Goal: Information Seeking & Learning: Learn about a topic

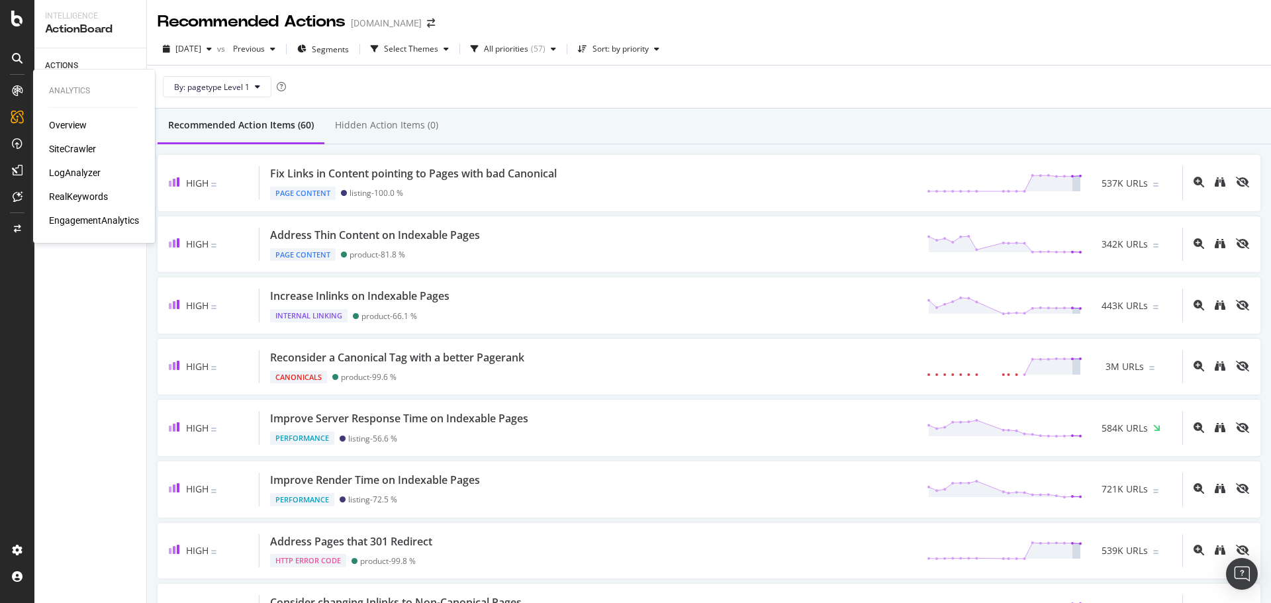
click at [95, 170] on div "LogAnalyzer" at bounding box center [75, 172] width 52 height 13
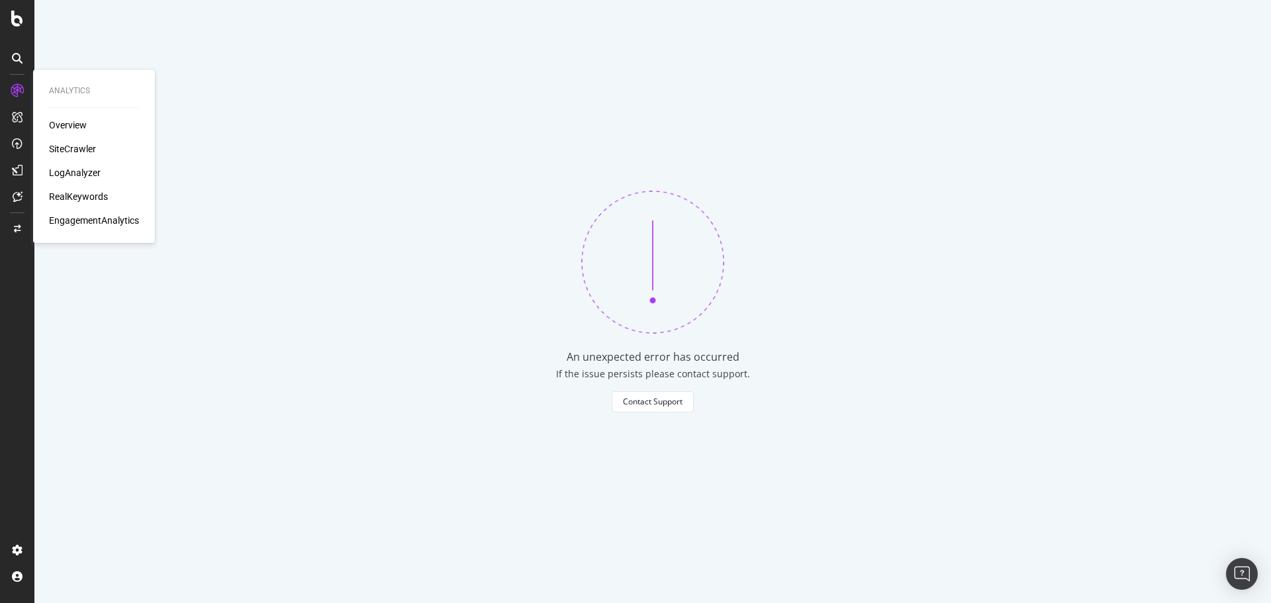
click at [76, 174] on div "LogAnalyzer" at bounding box center [75, 172] width 52 height 13
click at [71, 155] on div "ActionBoard" at bounding box center [75, 151] width 52 height 13
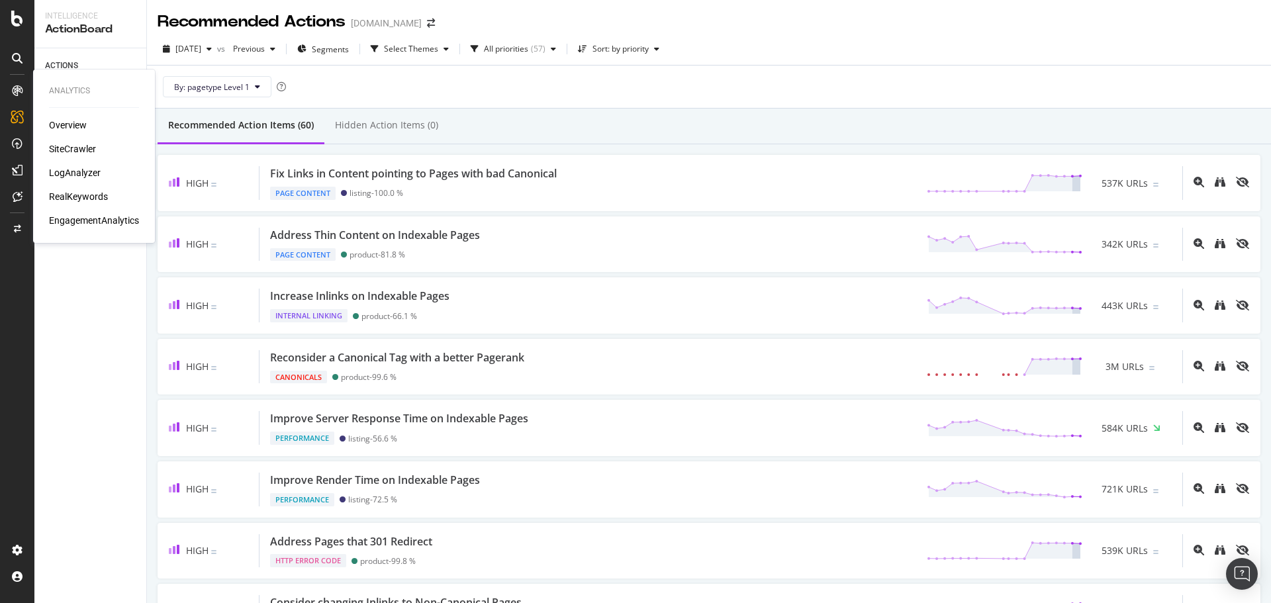
click at [73, 175] on div "LogAnalyzer" at bounding box center [75, 172] width 52 height 13
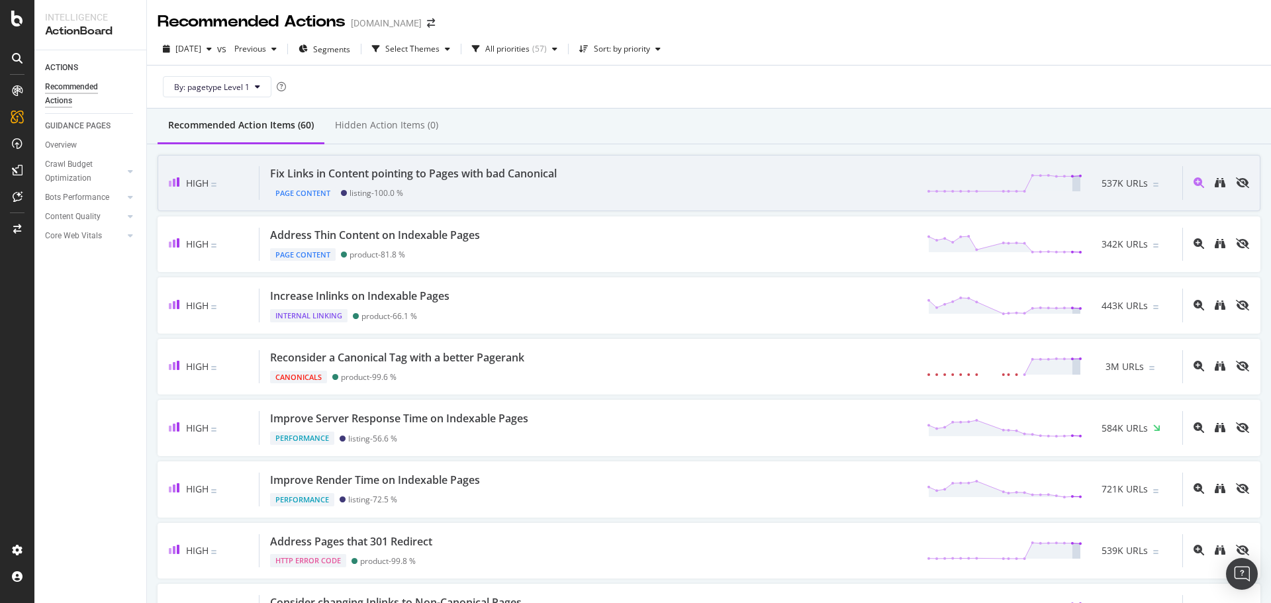
click at [401, 171] on div "Fix Links in Content pointing to Pages with bad Canonical" at bounding box center [413, 173] width 287 height 15
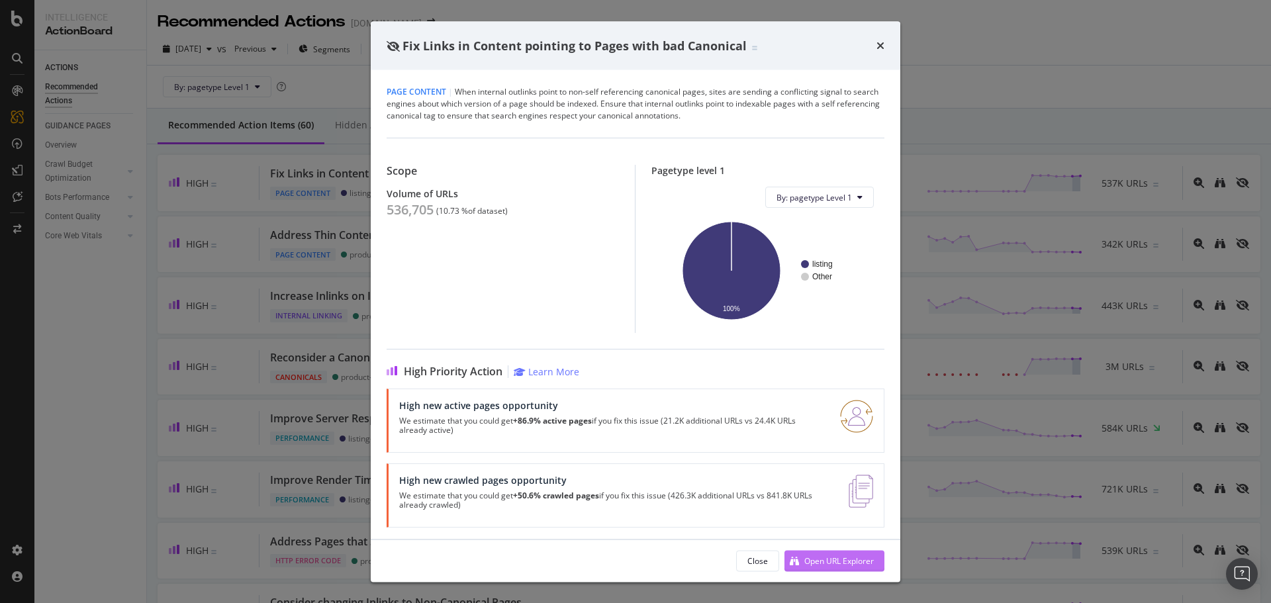
click at [820, 565] on div "Open URL Explorer" at bounding box center [839, 560] width 70 height 11
click at [881, 39] on div "times" at bounding box center [881, 45] width 8 height 17
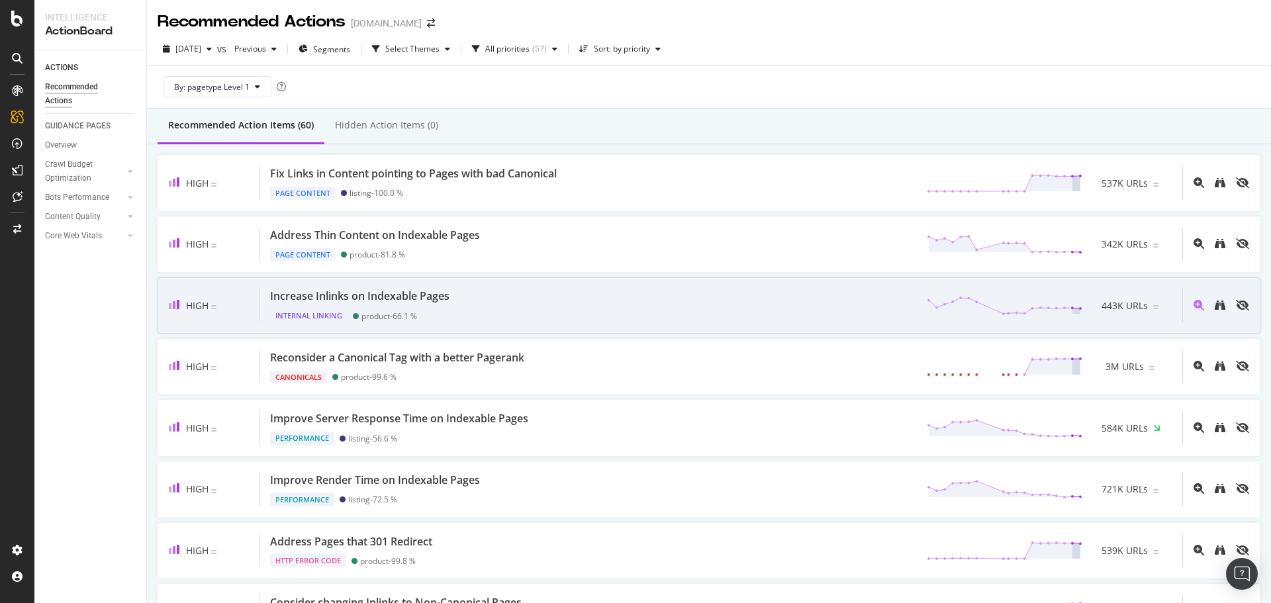
click at [694, 301] on div "Increase Inlinks on Indexable Pages Internal Linking product - 66.1 % 443K URLs" at bounding box center [721, 306] width 923 height 34
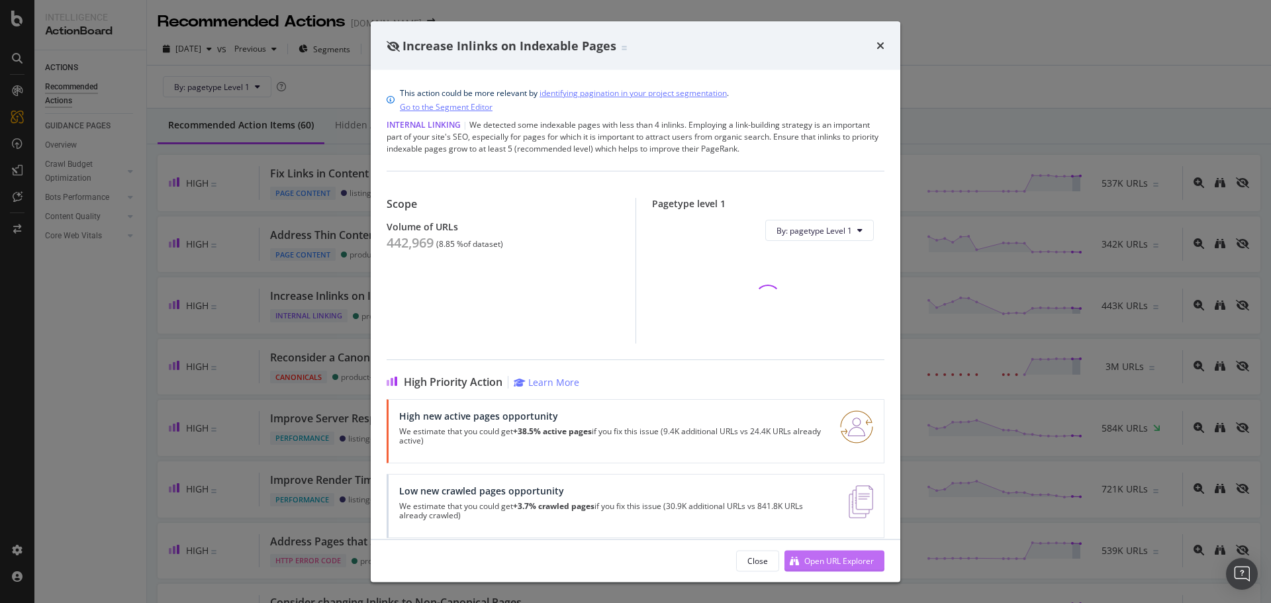
click at [843, 562] on div "Open URL Explorer" at bounding box center [839, 560] width 70 height 11
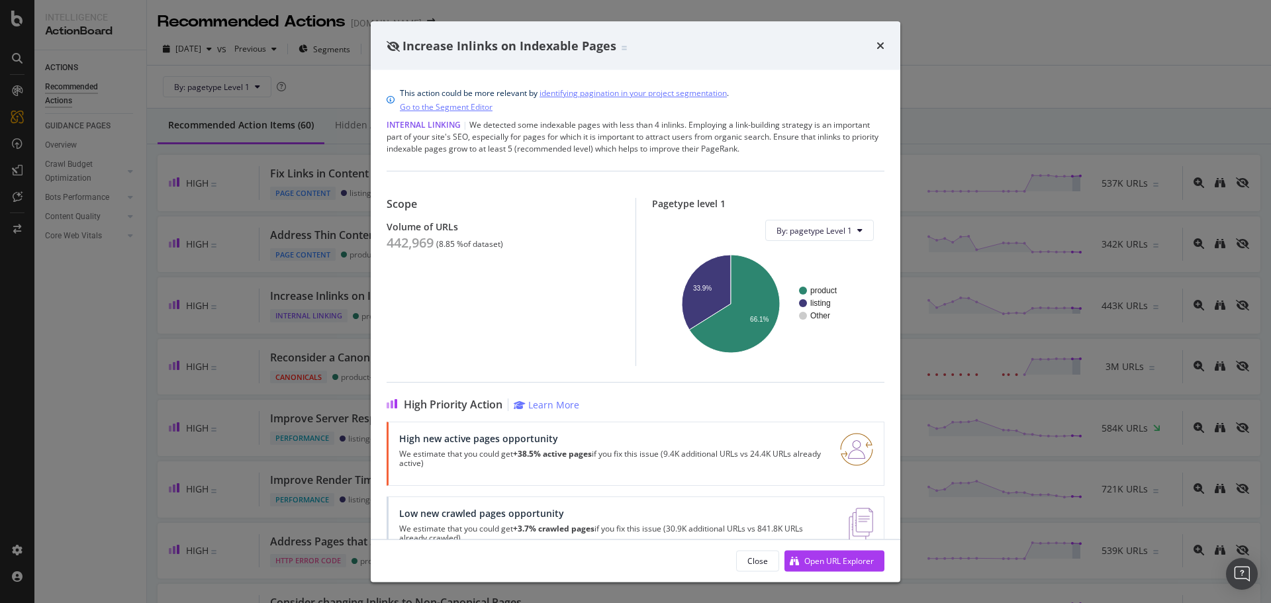
click at [887, 39] on div "Increase Inlinks on Indexable Pages" at bounding box center [636, 45] width 530 height 49
click at [881, 47] on icon "times" at bounding box center [881, 45] width 8 height 11
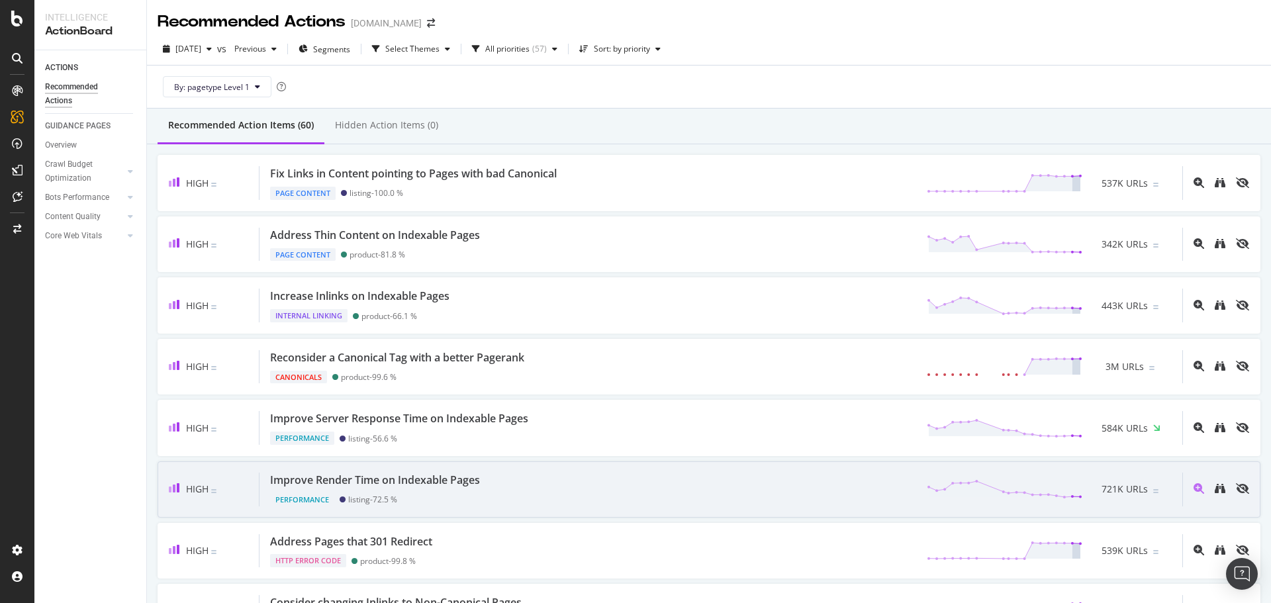
scroll to position [132, 0]
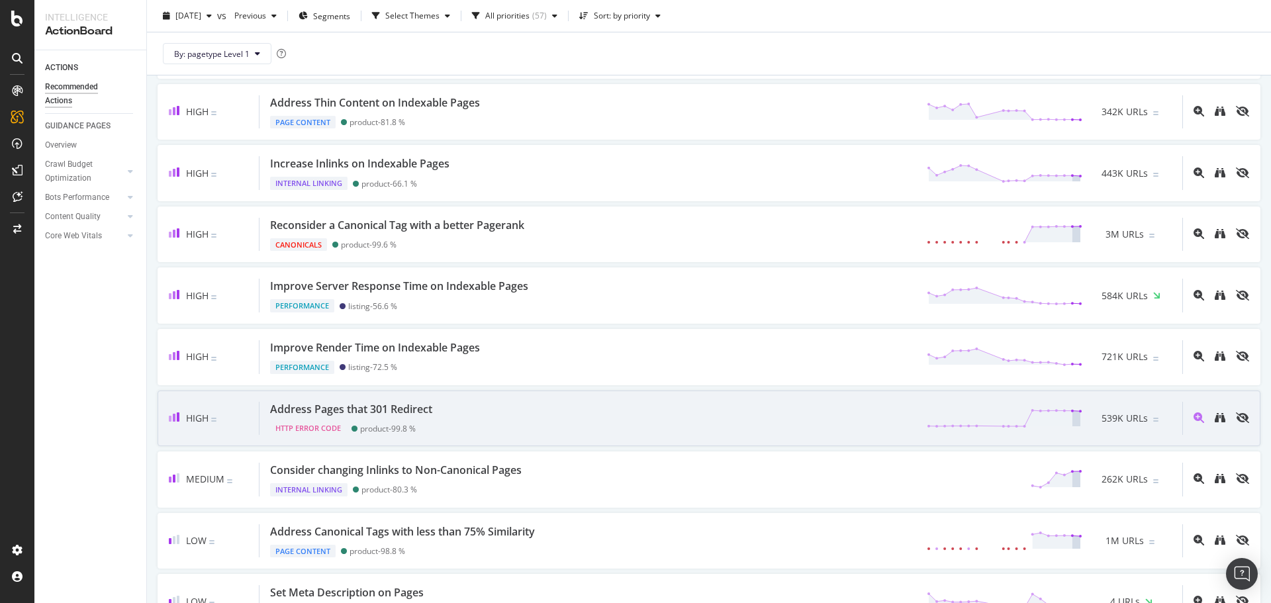
click at [704, 412] on div "Address Pages that 301 Redirect HTTP Error Code product - 99.8 % 539K URLs" at bounding box center [721, 419] width 923 height 34
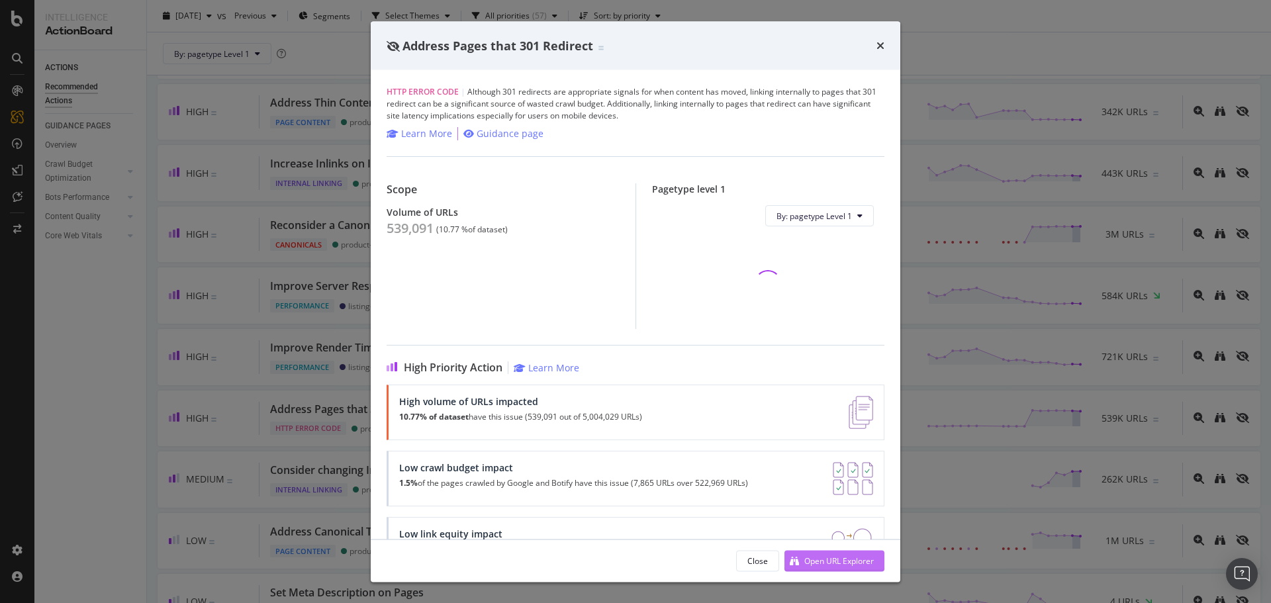
click at [818, 558] on div "Open URL Explorer" at bounding box center [839, 560] width 70 height 11
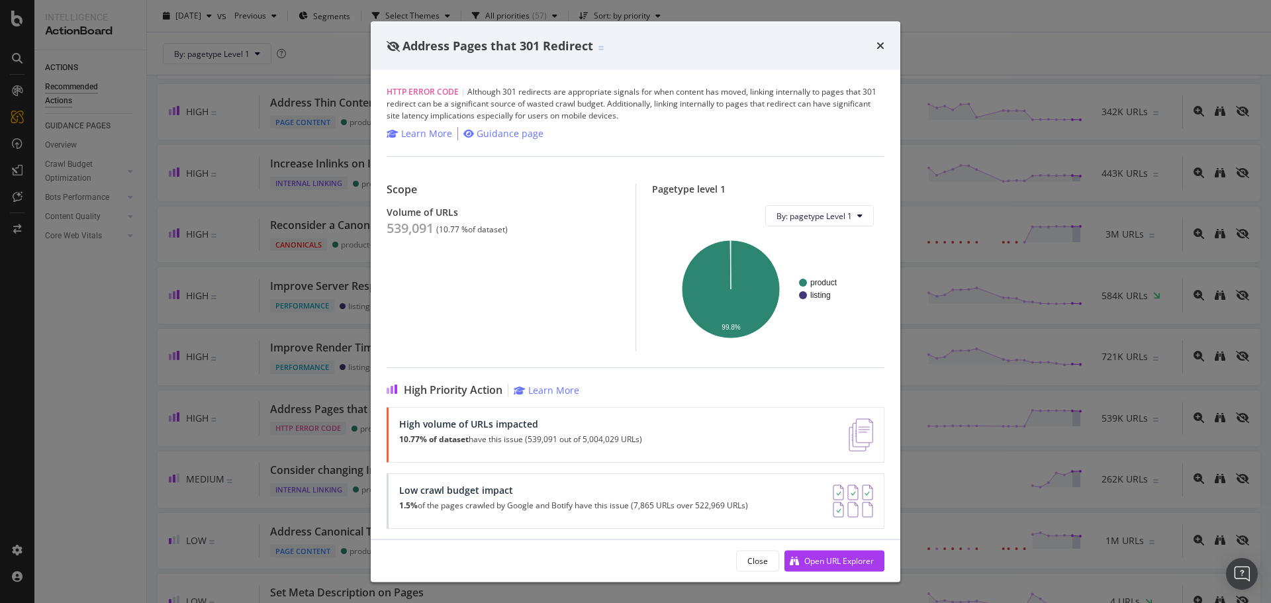
drag, startPoint x: 880, startPoint y: 46, endPoint x: 869, endPoint y: 60, distance: 17.4
click at [880, 49] on icon "times" at bounding box center [881, 45] width 8 height 11
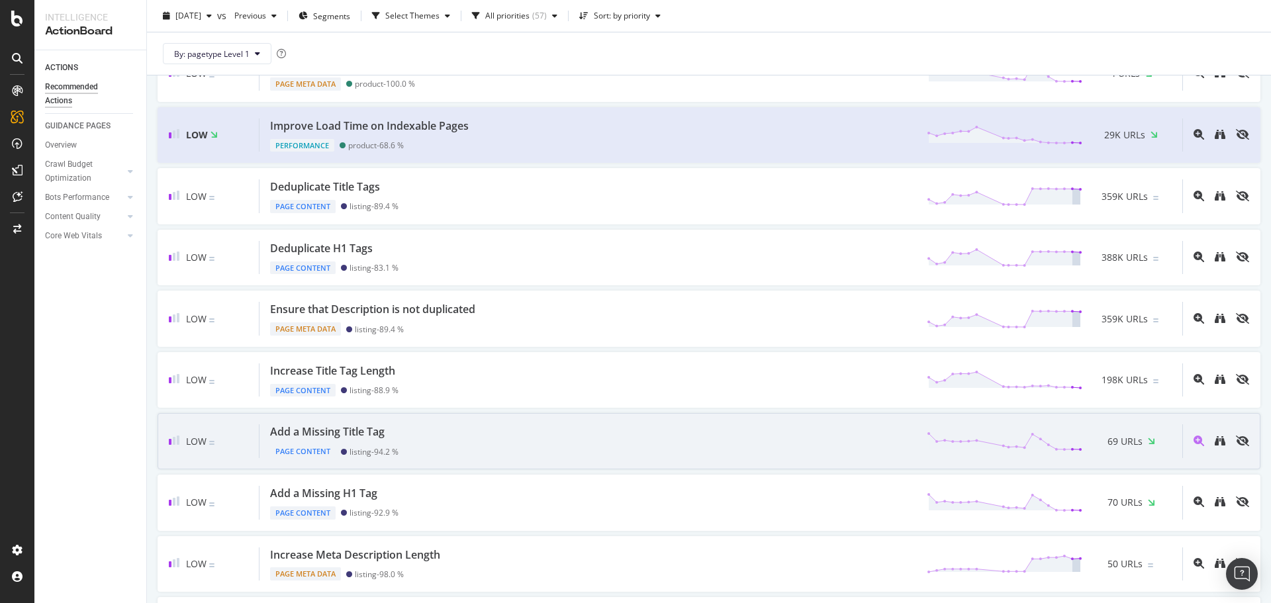
scroll to position [662, 0]
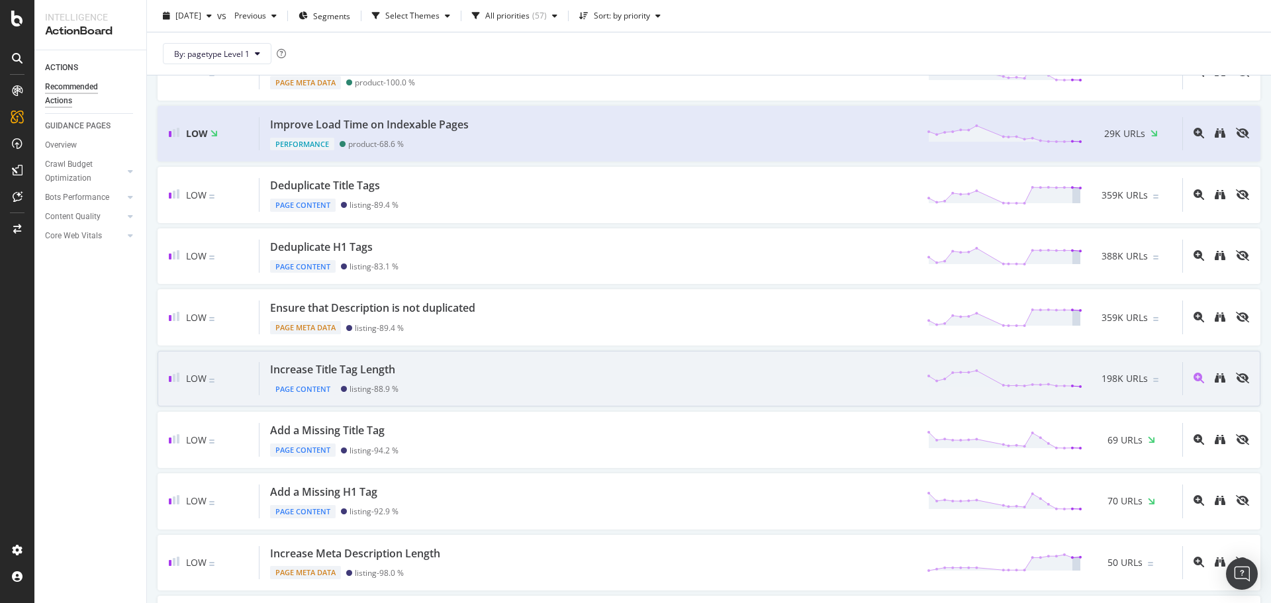
click at [727, 357] on div "Low Increase Title Tag Length Page Content listing - 88.9 % 198K URLs" at bounding box center [709, 379] width 1103 height 56
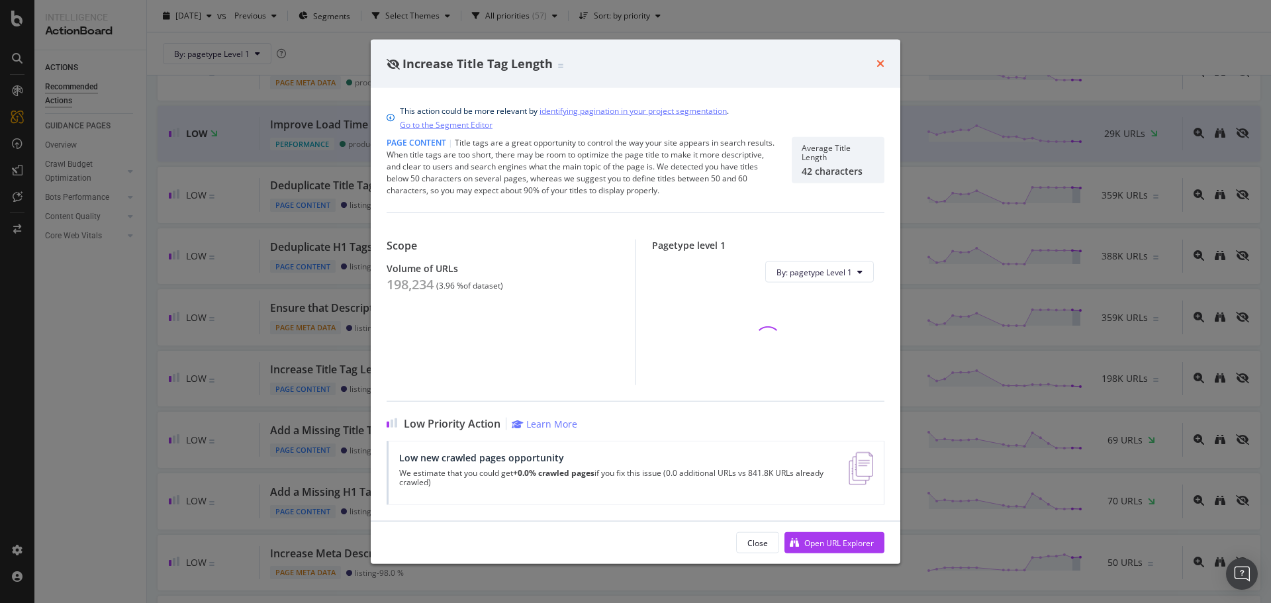
click at [880, 60] on icon "times" at bounding box center [881, 63] width 8 height 11
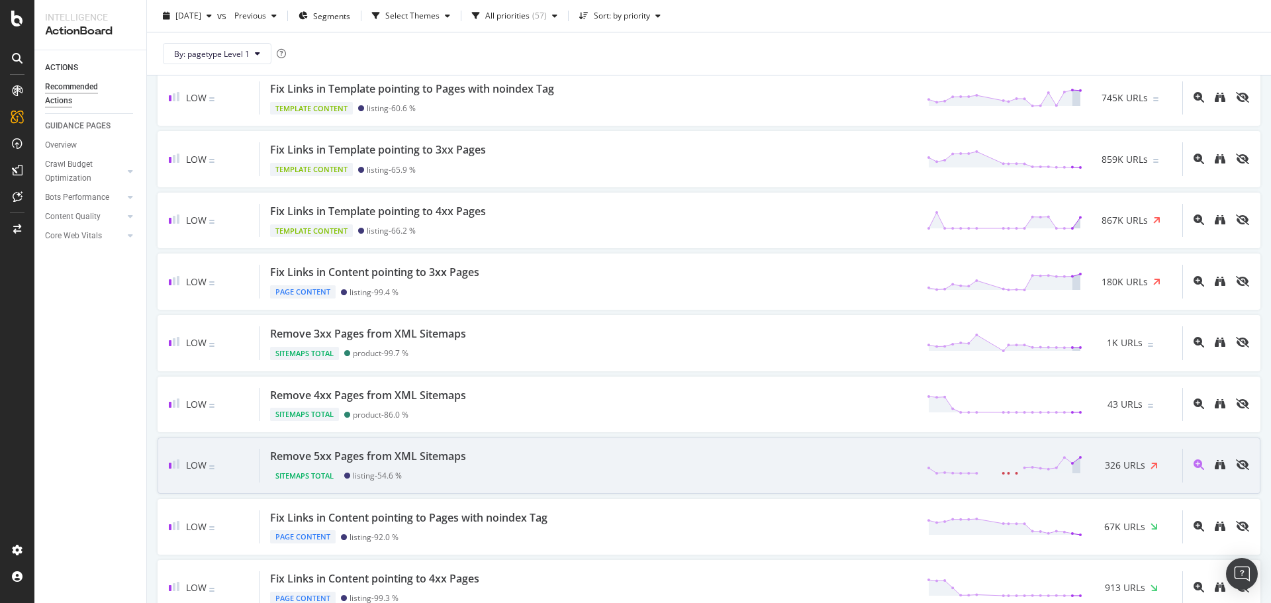
scroll to position [1390, 0]
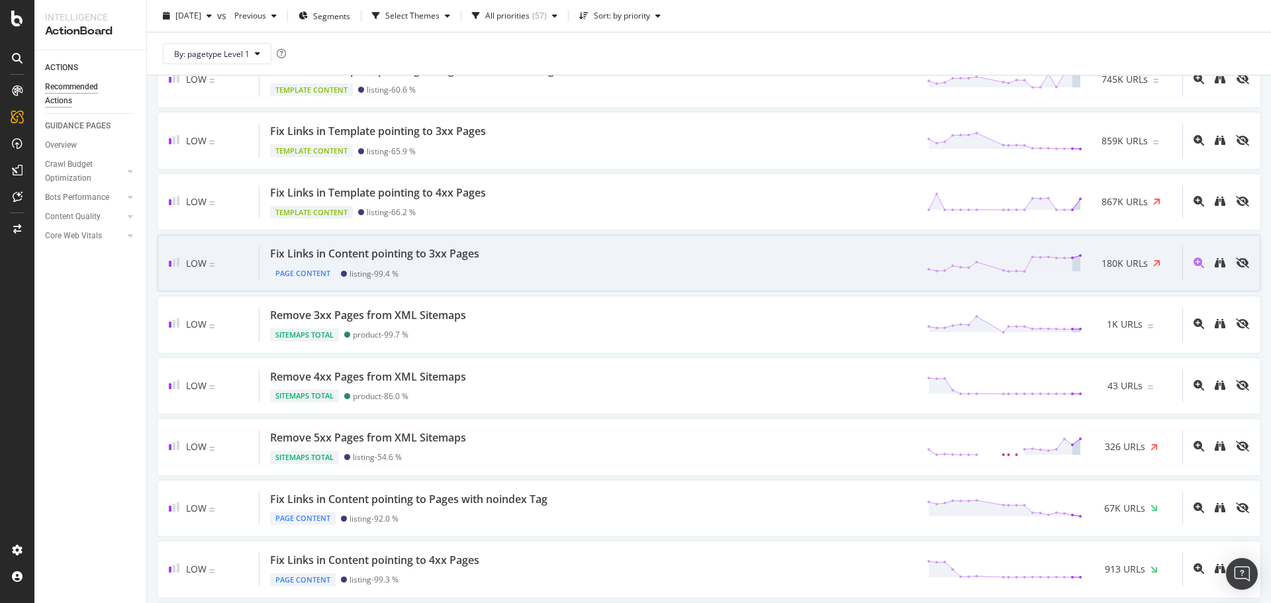
click at [702, 260] on div "Fix Links in Content pointing to 3xx Pages Page Content listing - 99.4 % 180K U…" at bounding box center [721, 263] width 923 height 34
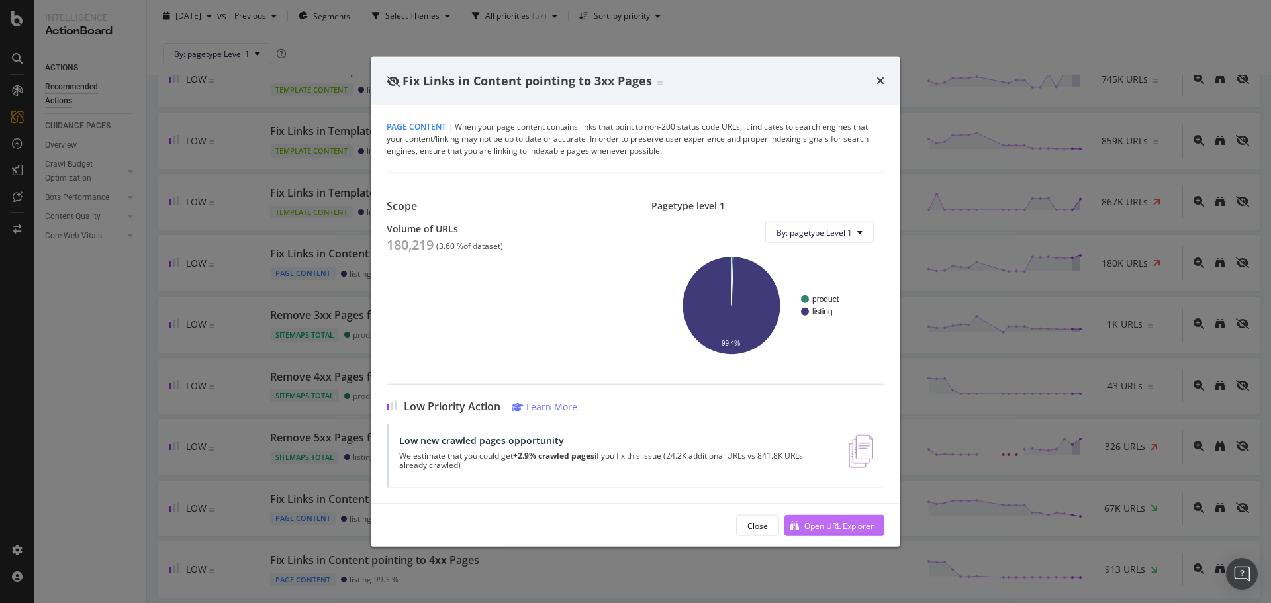
click at [867, 528] on div "Open URL Explorer" at bounding box center [839, 525] width 70 height 11
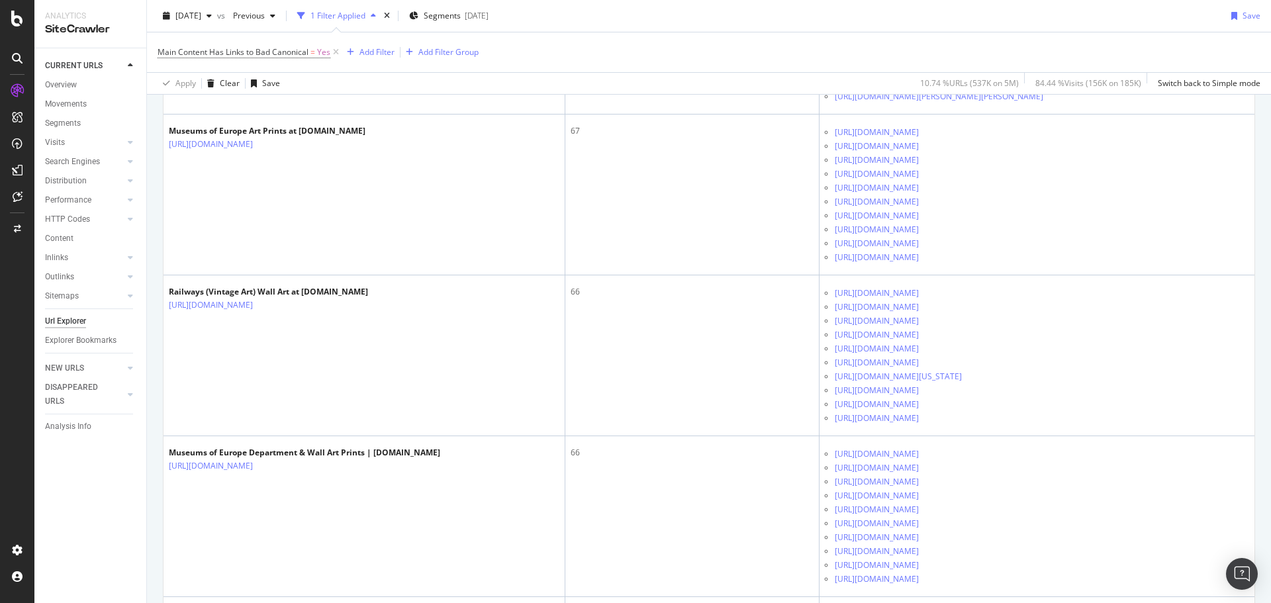
scroll to position [2582, 0]
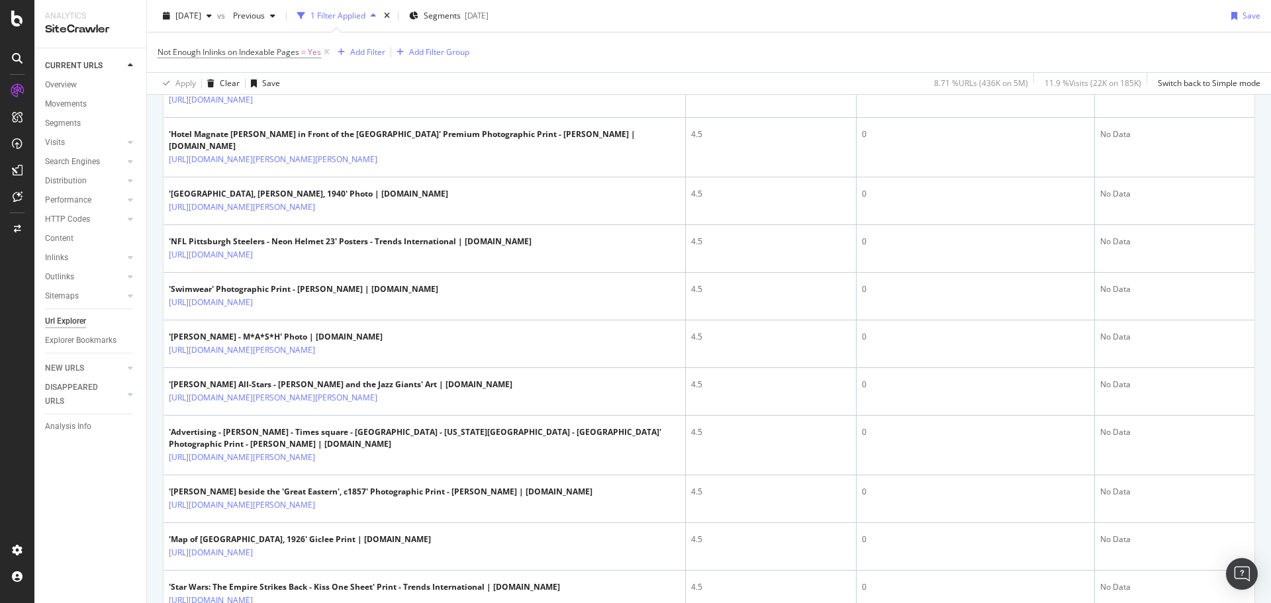
scroll to position [1986, 0]
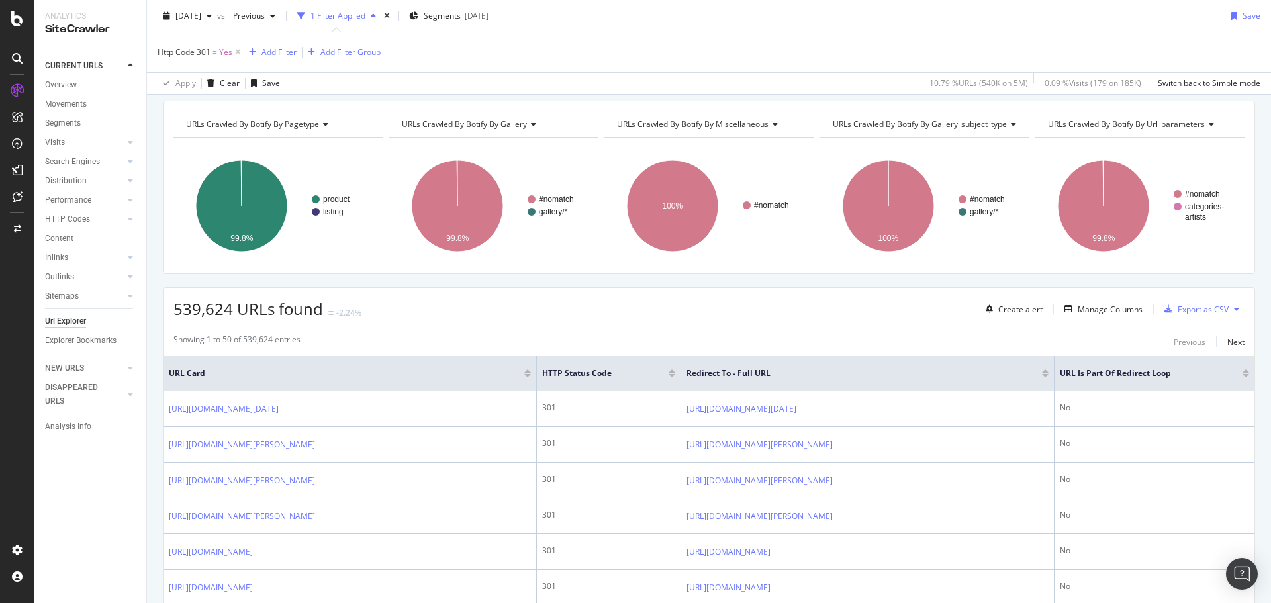
scroll to position [132, 0]
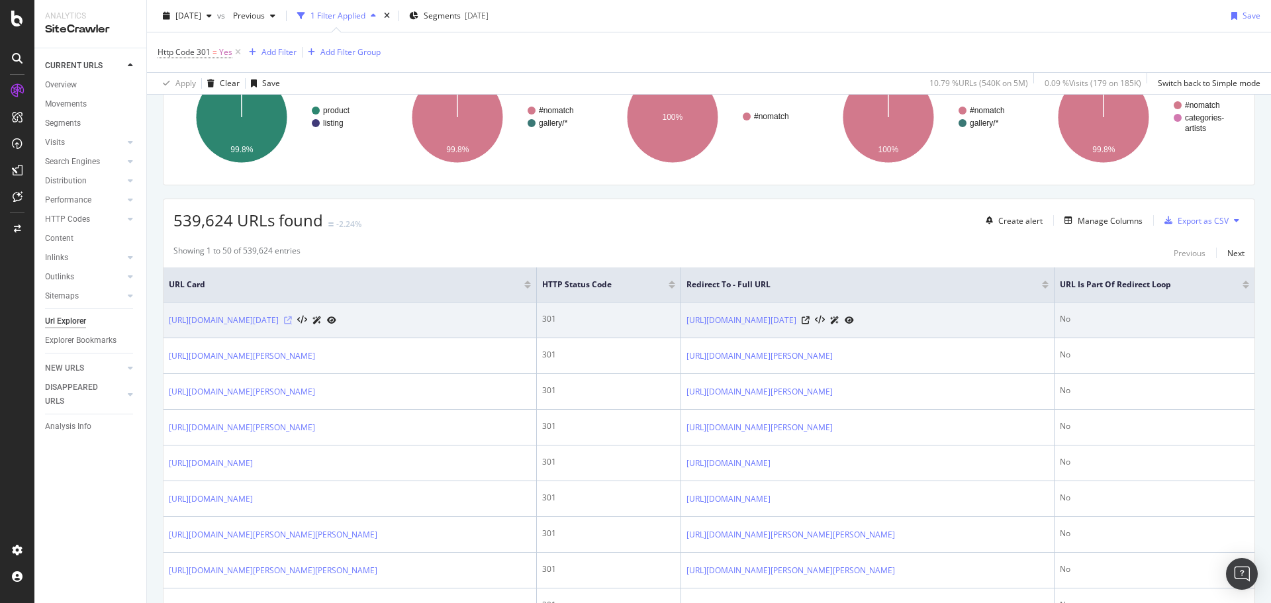
click at [292, 324] on icon at bounding box center [288, 320] width 8 height 8
click at [810, 324] on icon at bounding box center [806, 320] width 8 height 8
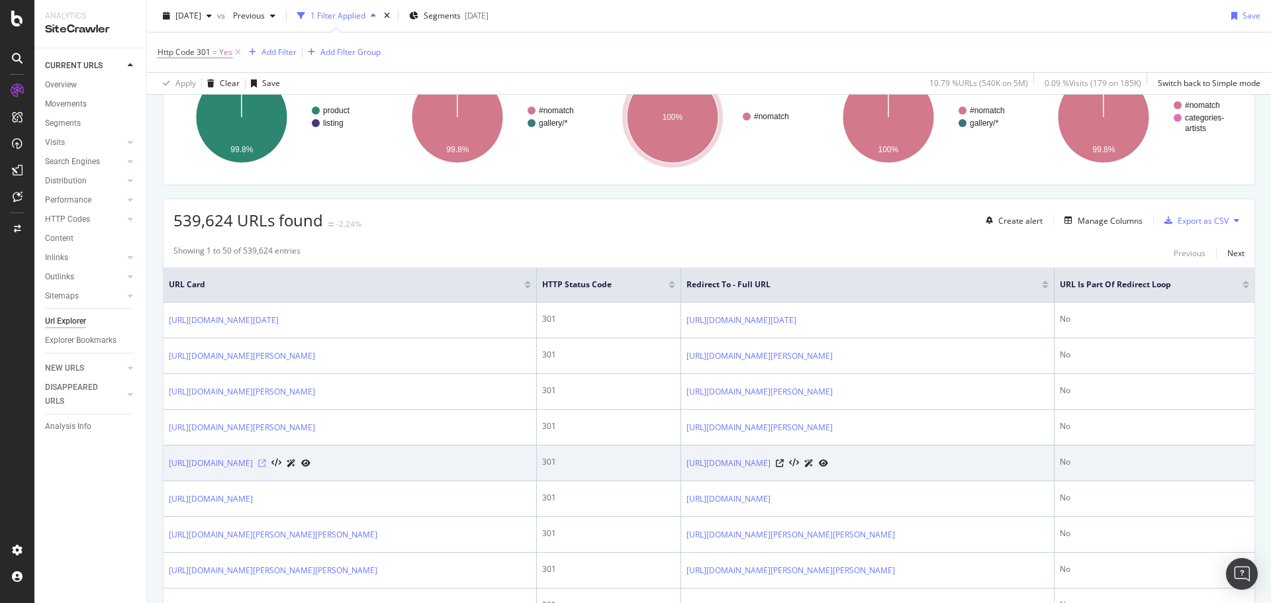
click at [266, 467] on icon at bounding box center [262, 463] width 8 height 8
